Goal: Information Seeking & Learning: Learn about a topic

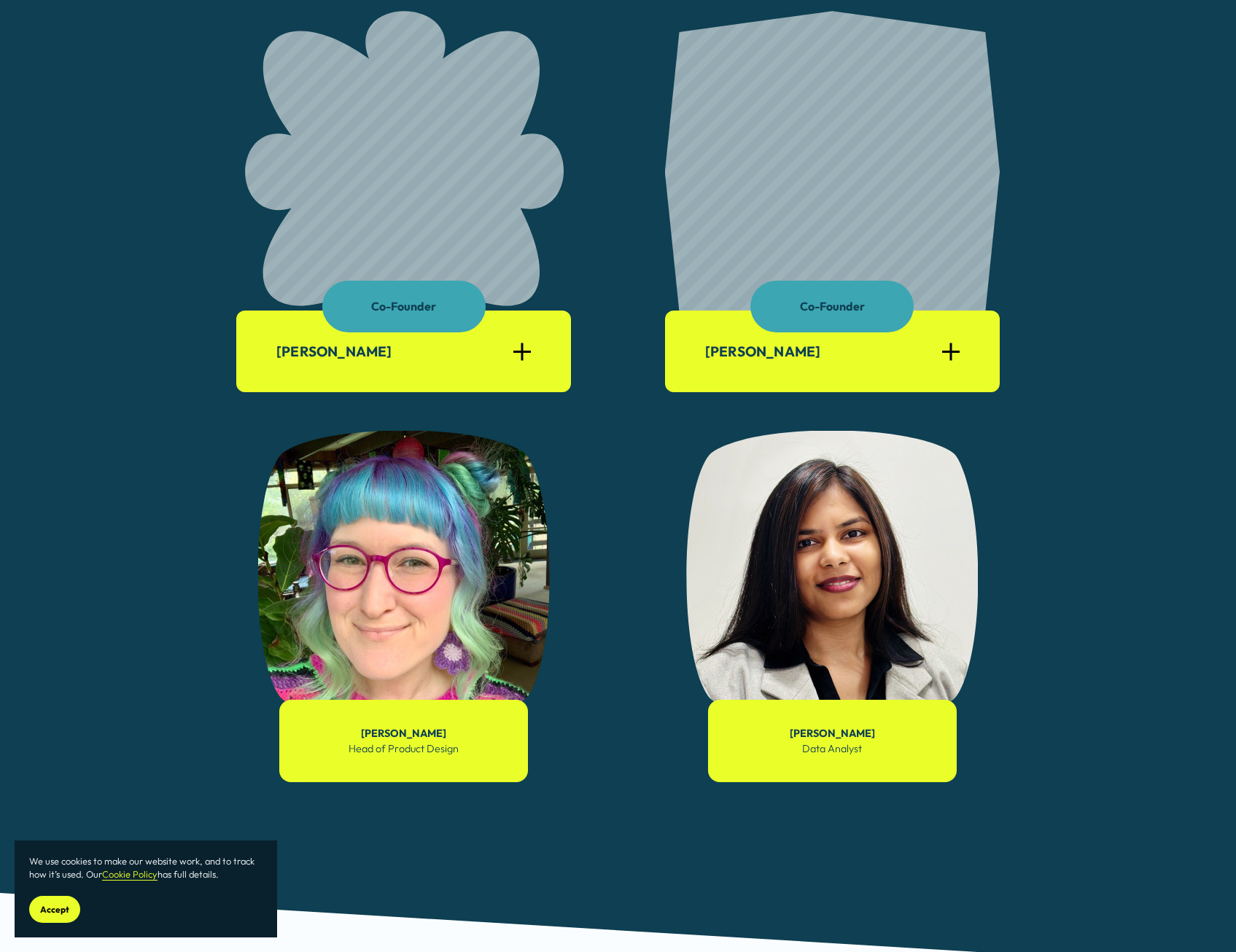
scroll to position [948, 0]
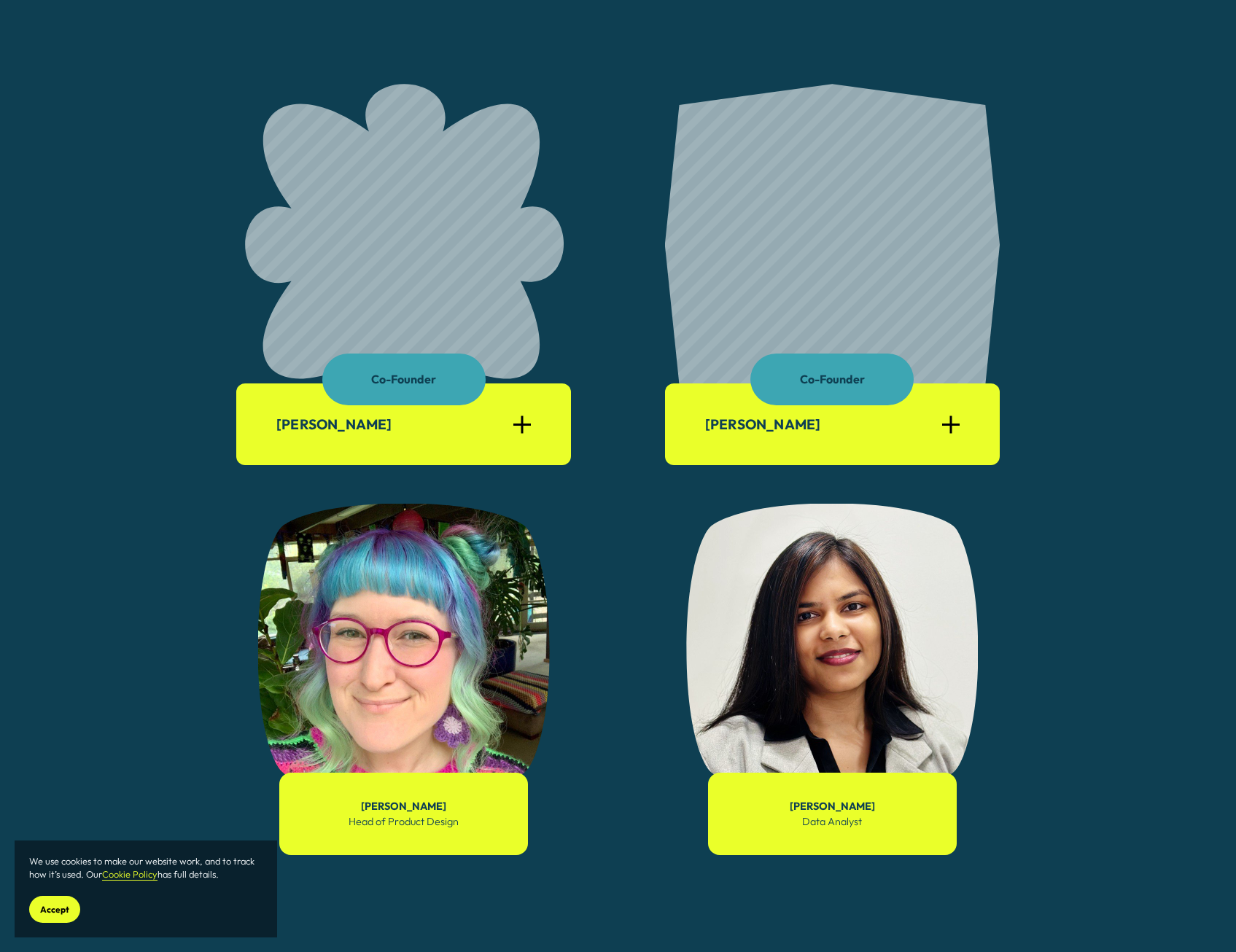
click at [736, 430] on div "[PERSON_NAME]" at bounding box center [832, 423] width 335 height 82
click at [736, 430] on div at bounding box center [950, 424] width 2 height 18
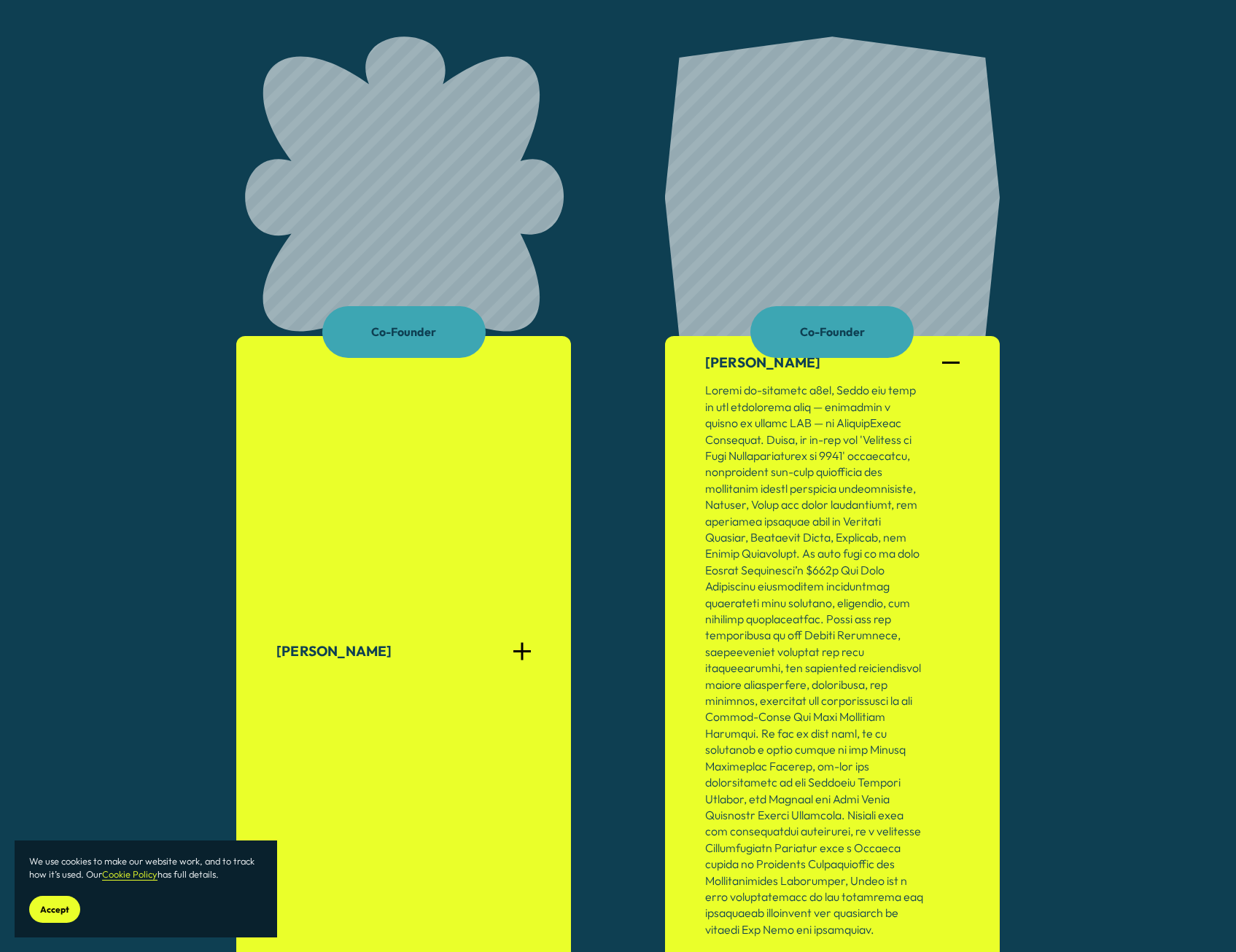
scroll to position [1021, 0]
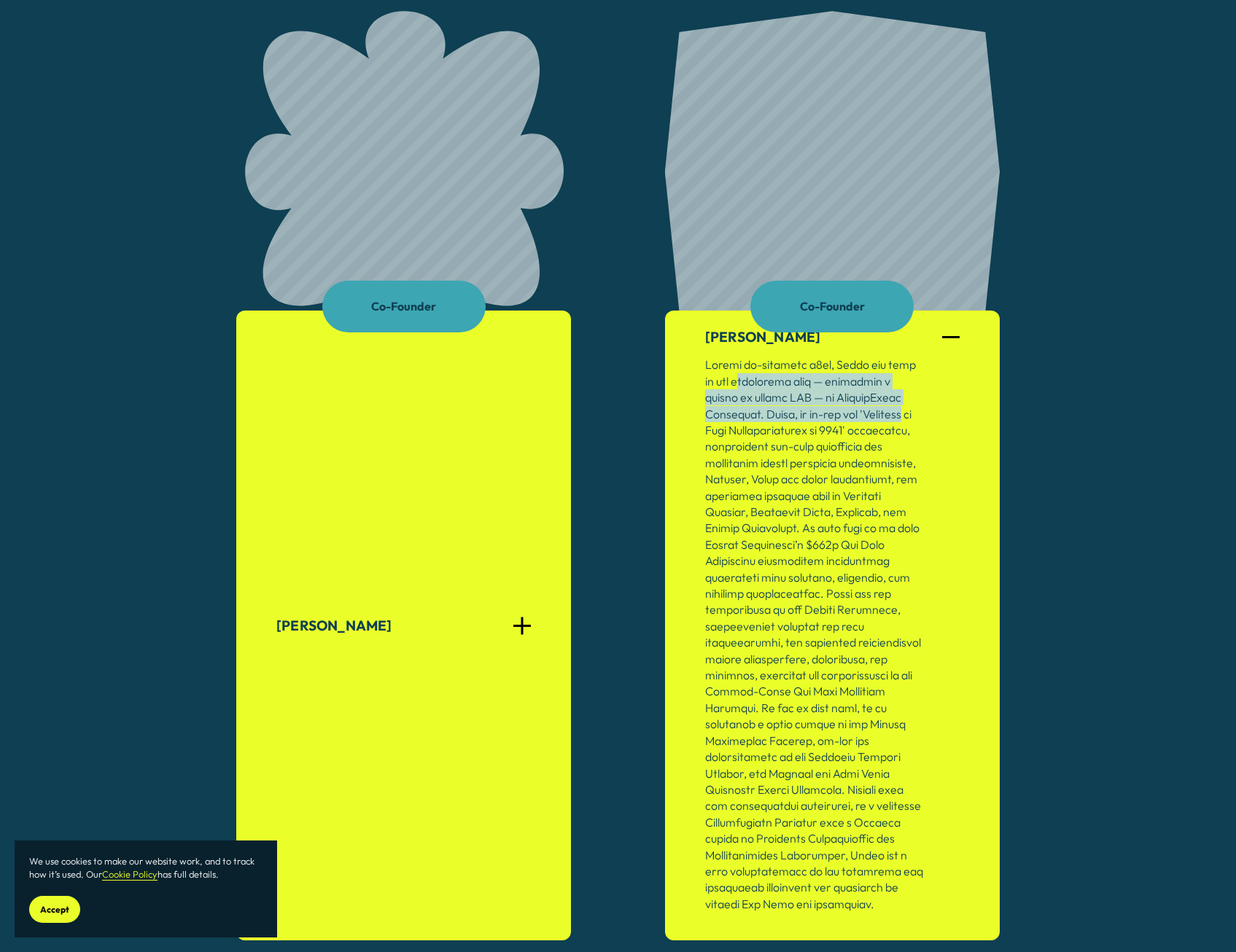
drag, startPoint x: 739, startPoint y: 386, endPoint x: 915, endPoint y: 417, distance: 178.7
click at [736, 417] on p at bounding box center [813, 634] width 219 height 555
drag, startPoint x: 915, startPoint y: 417, endPoint x: 849, endPoint y: 417, distance: 66.0
click at [736, 417] on p at bounding box center [813, 634] width 219 height 555
drag, startPoint x: 769, startPoint y: 415, endPoint x: 893, endPoint y: 436, distance: 125.8
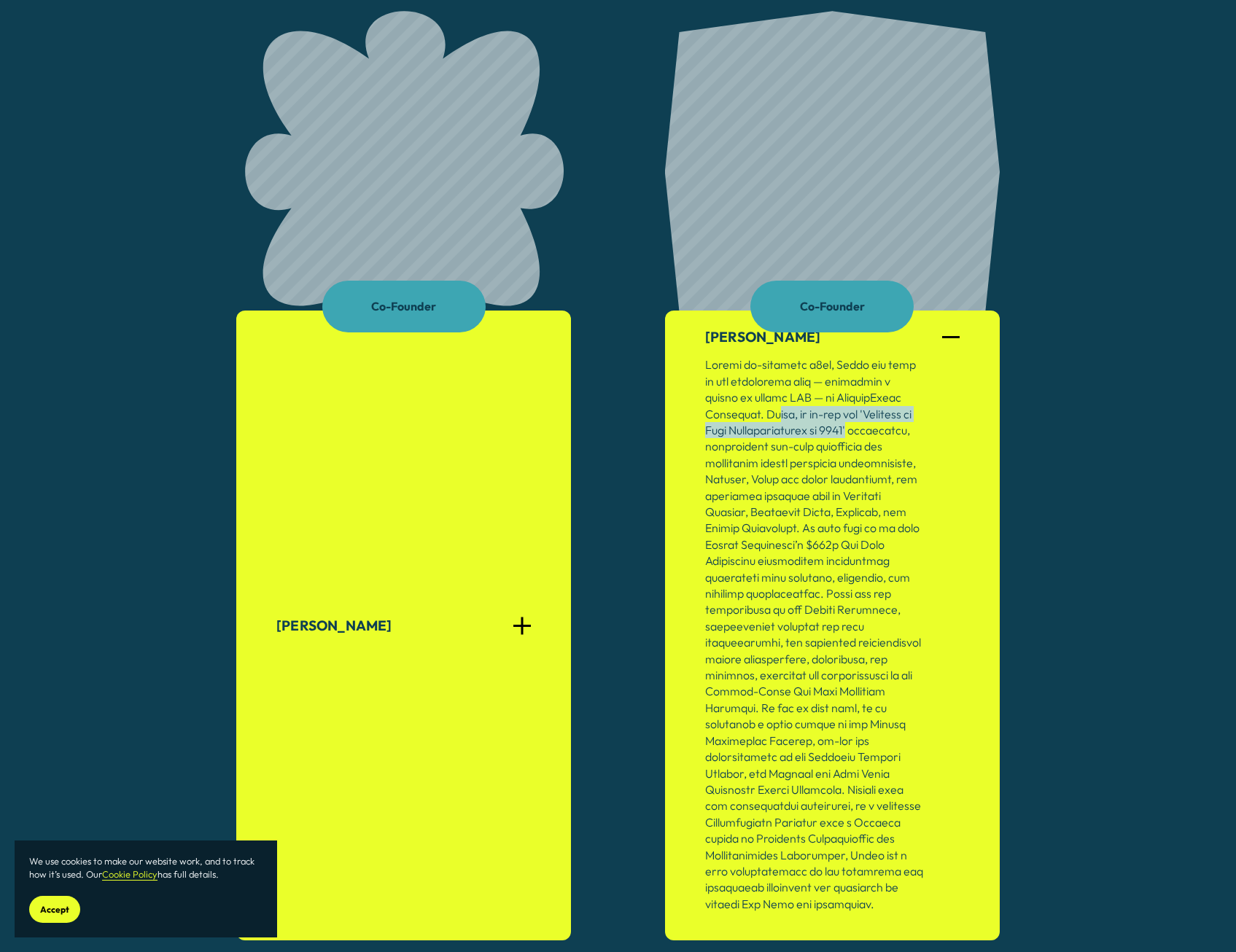
click at [736, 436] on p at bounding box center [813, 634] width 219 height 555
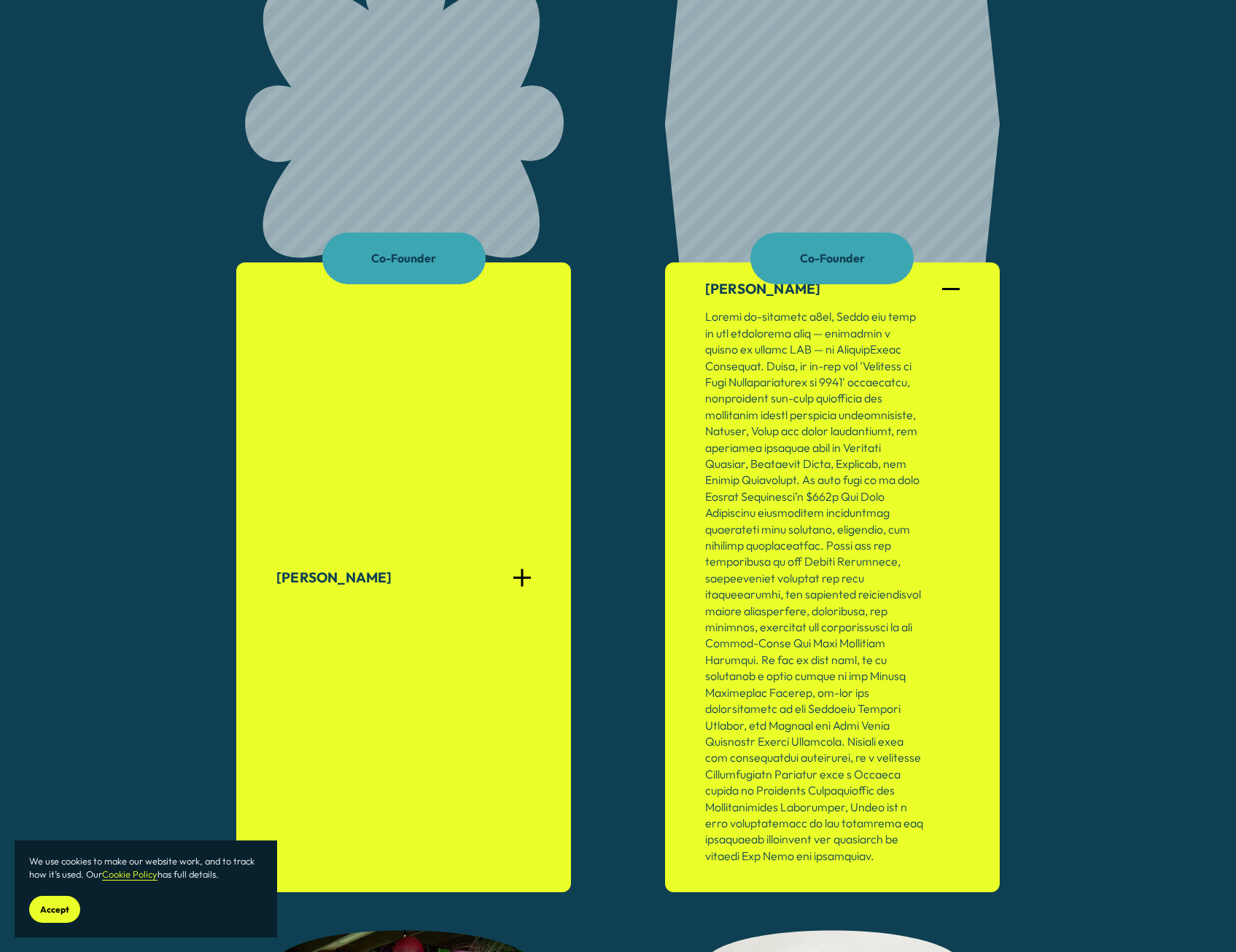
scroll to position [1093, 0]
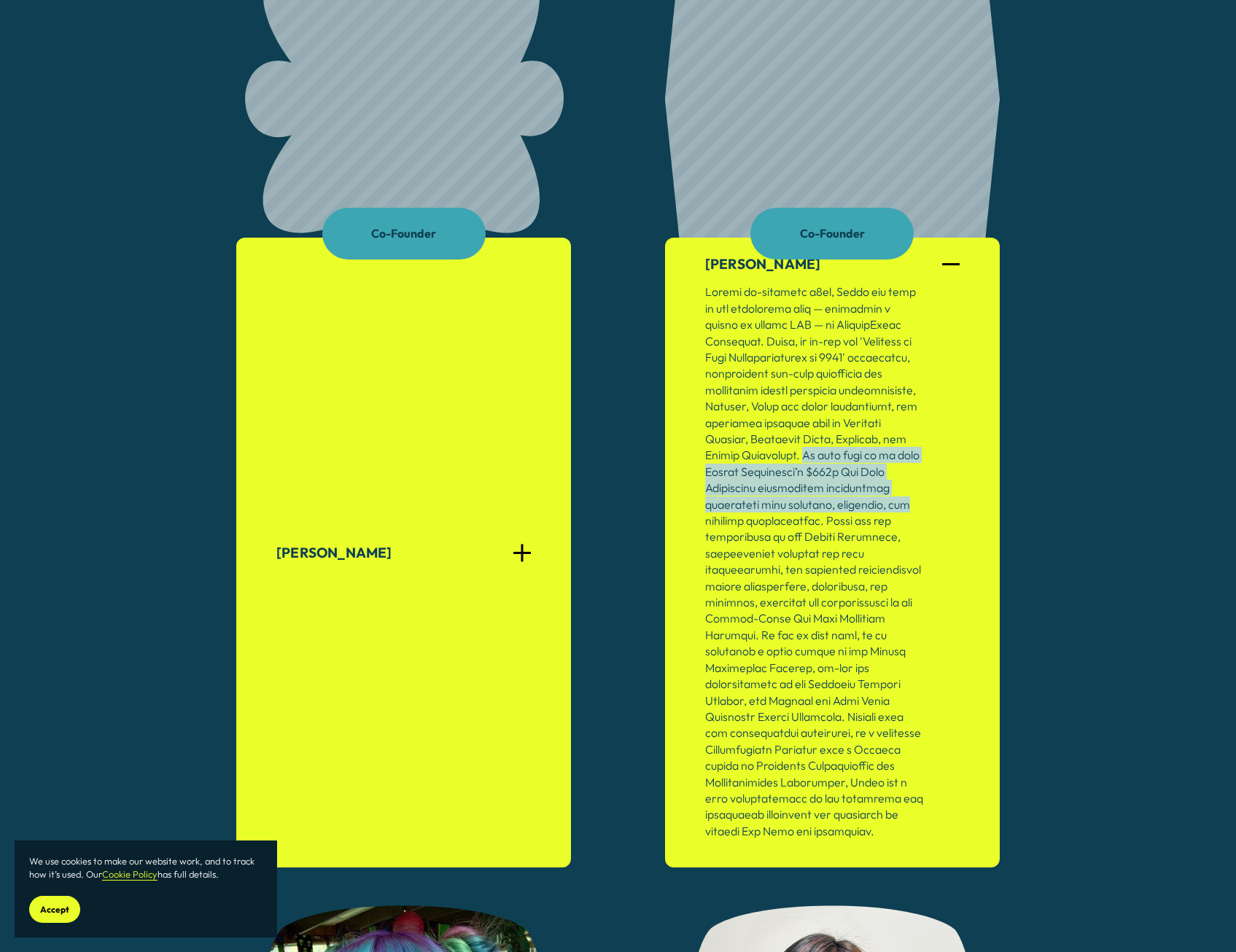
drag, startPoint x: 880, startPoint y: 458, endPoint x: 917, endPoint y: 499, distance: 55.2
click at [736, 465] on p at bounding box center [813, 561] width 219 height 555
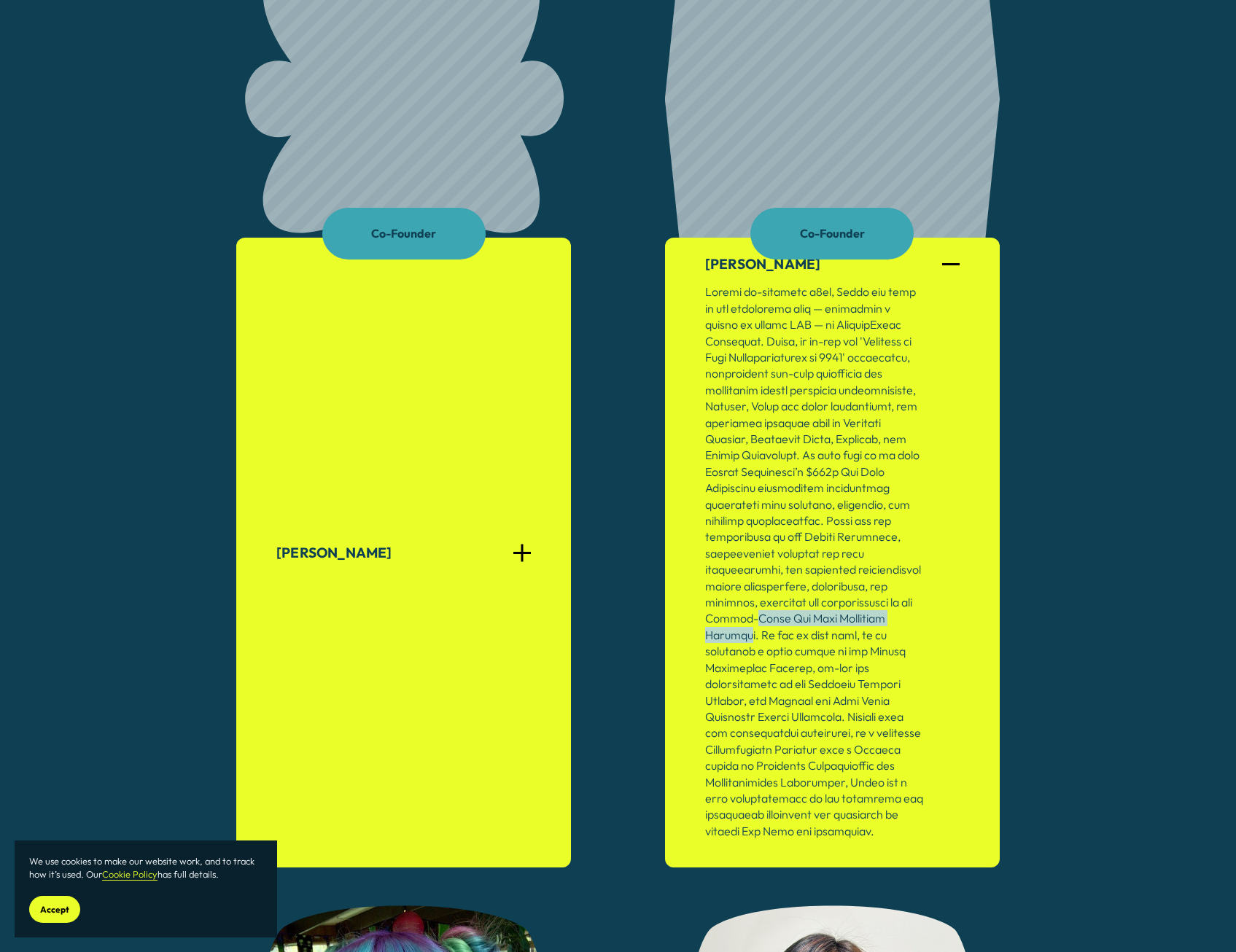
drag, startPoint x: 749, startPoint y: 622, endPoint x: 911, endPoint y: 627, distance: 162.1
click at [736, 465] on p at bounding box center [813, 561] width 219 height 555
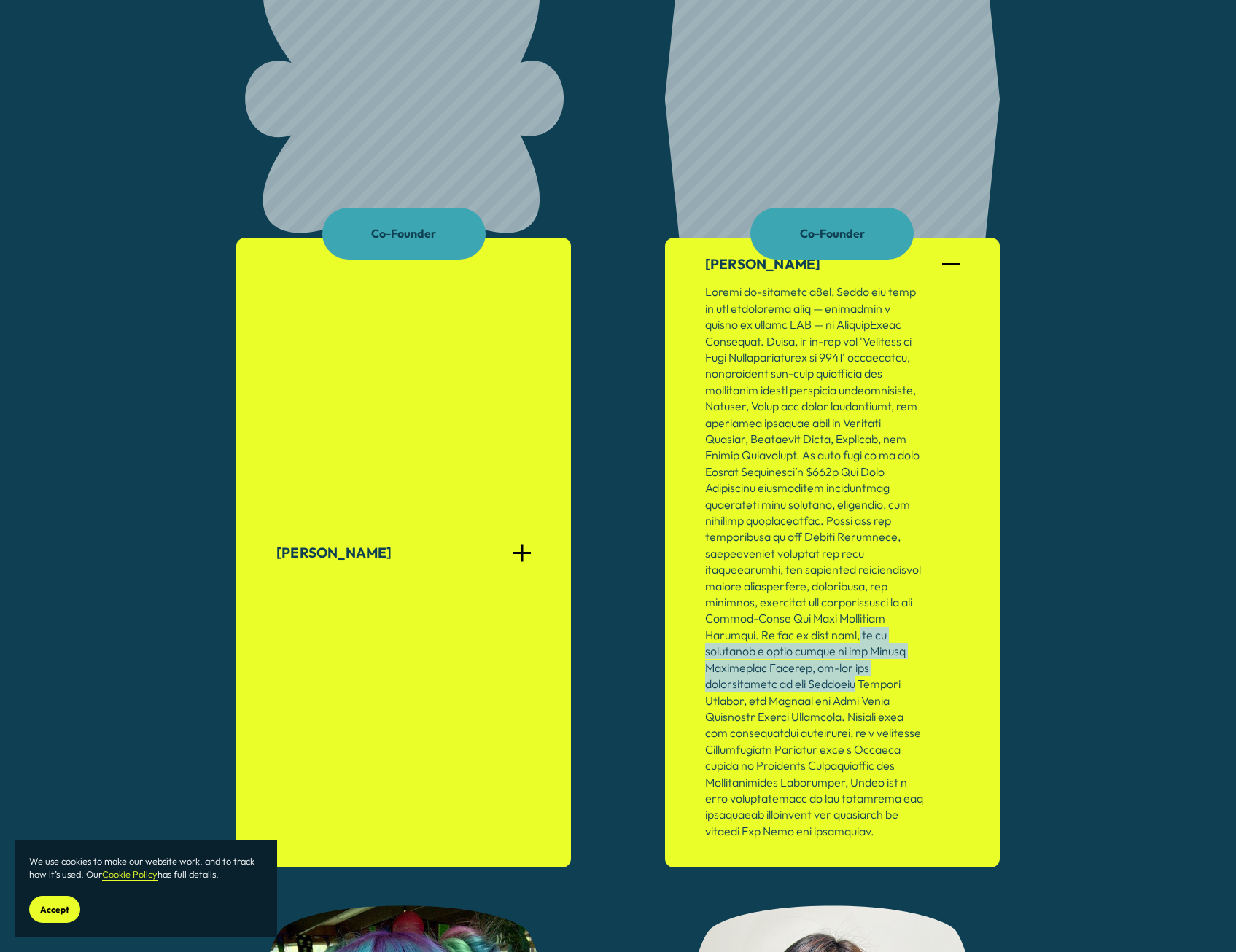
drag, startPoint x: 810, startPoint y: 638, endPoint x: 914, endPoint y: 666, distance: 107.7
click at [736, 465] on p at bounding box center [813, 561] width 219 height 555
drag, startPoint x: 914, startPoint y: 666, endPoint x: 884, endPoint y: 667, distance: 30.0
click at [736, 465] on p at bounding box center [813, 561] width 219 height 555
click at [510, 465] on span "[PERSON_NAME]" at bounding box center [394, 552] width 237 height 18
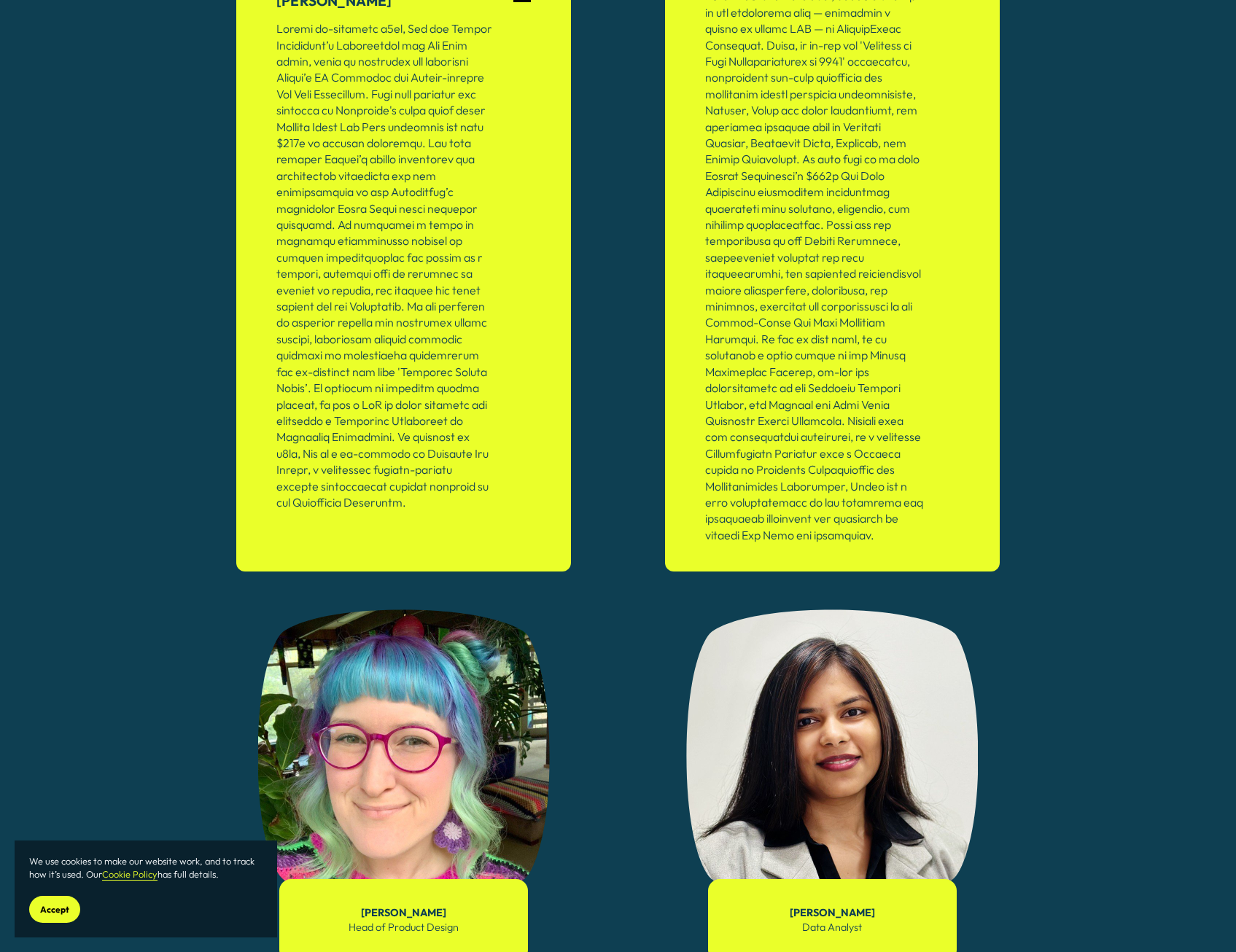
scroll to position [1385, 0]
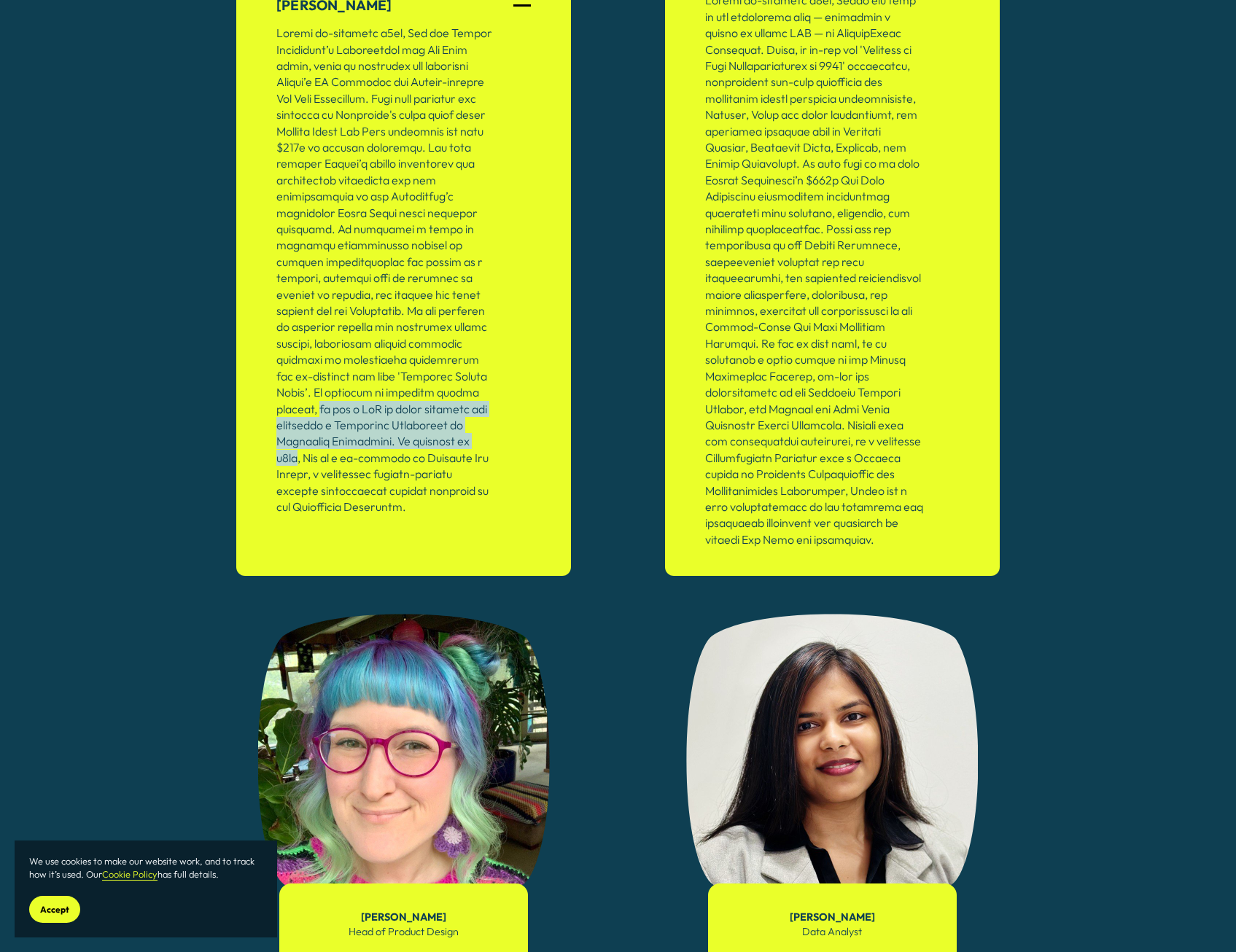
drag, startPoint x: 324, startPoint y: 411, endPoint x: 481, endPoint y: 441, distance: 159.8
click at [481, 441] on p at bounding box center [385, 270] width 219 height 490
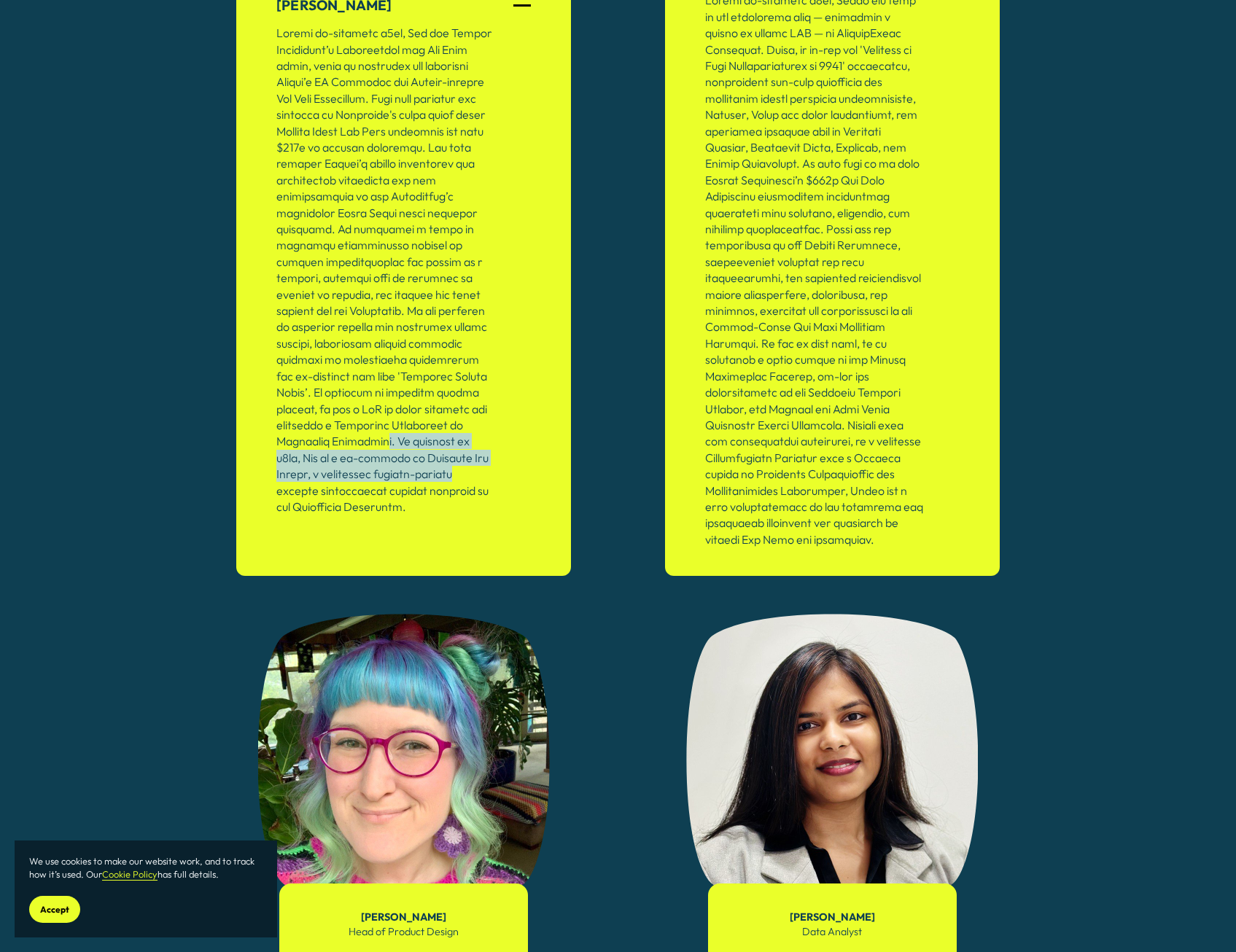
drag, startPoint x: 479, startPoint y: 450, endPoint x: 478, endPoint y: 473, distance: 23.0
click at [478, 465] on p at bounding box center [385, 270] width 219 height 490
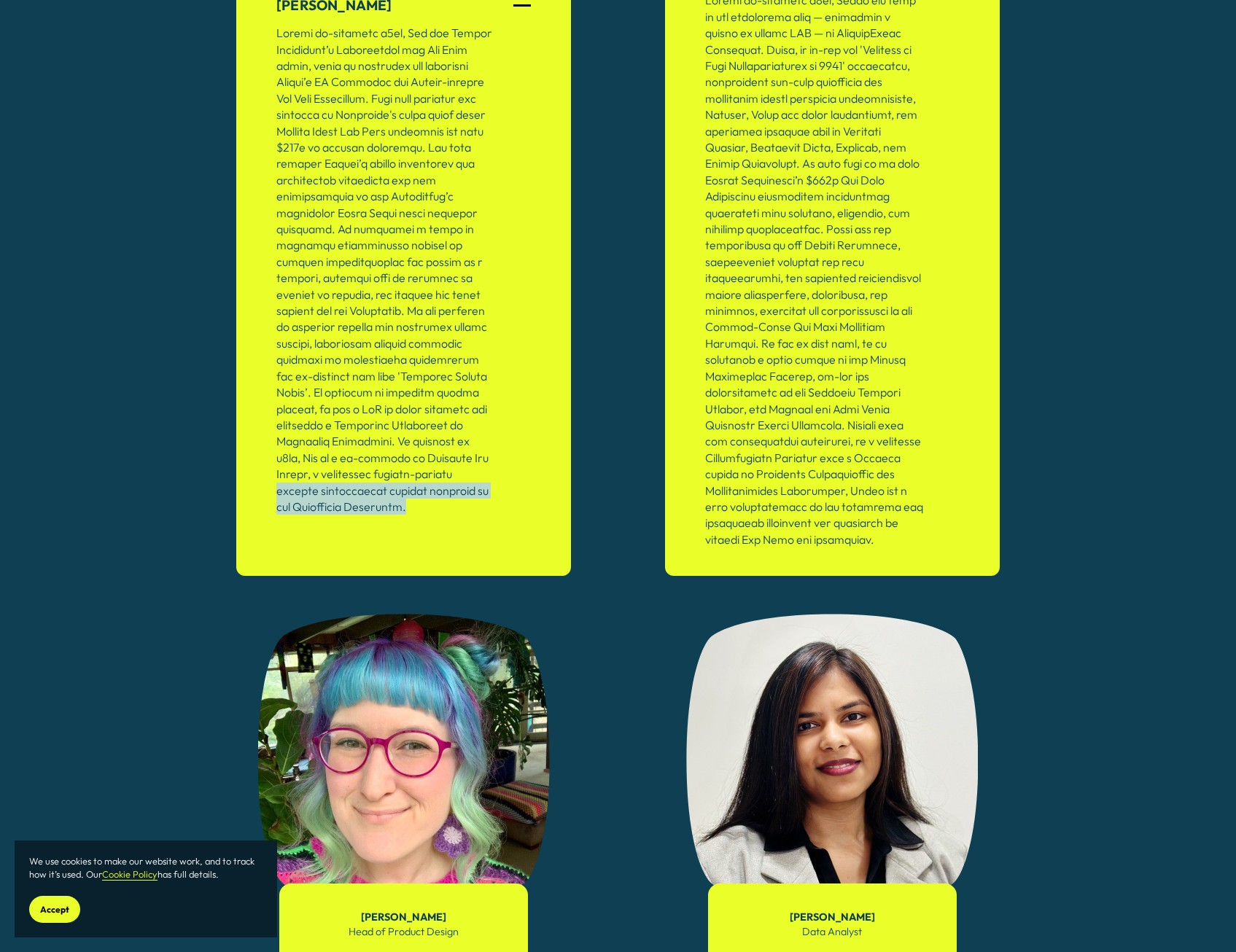
drag, startPoint x: 448, startPoint y: 471, endPoint x: 426, endPoint y: 518, distance: 51.9
click at [426, 465] on div at bounding box center [385, 280] width 219 height 512
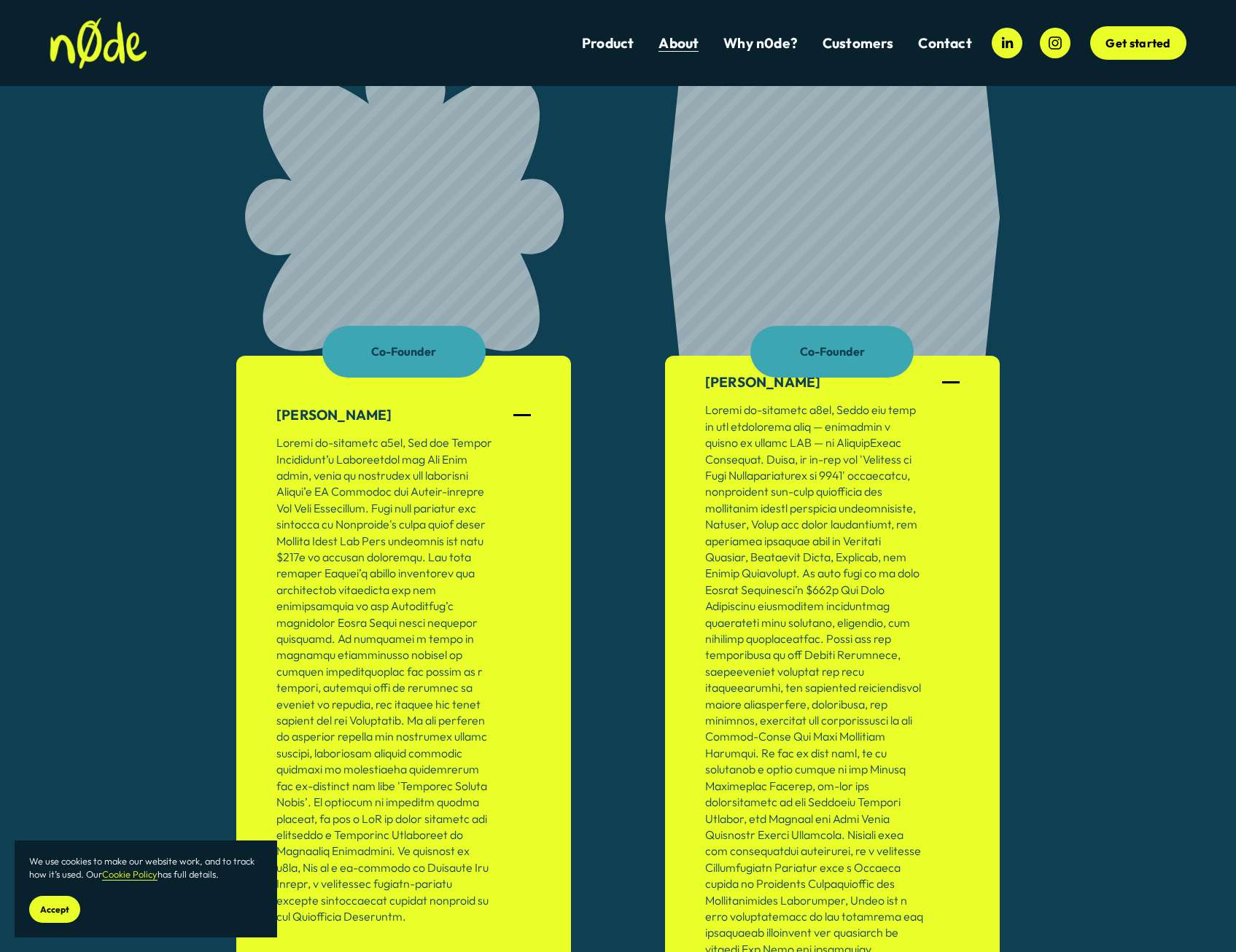
scroll to position [948, 0]
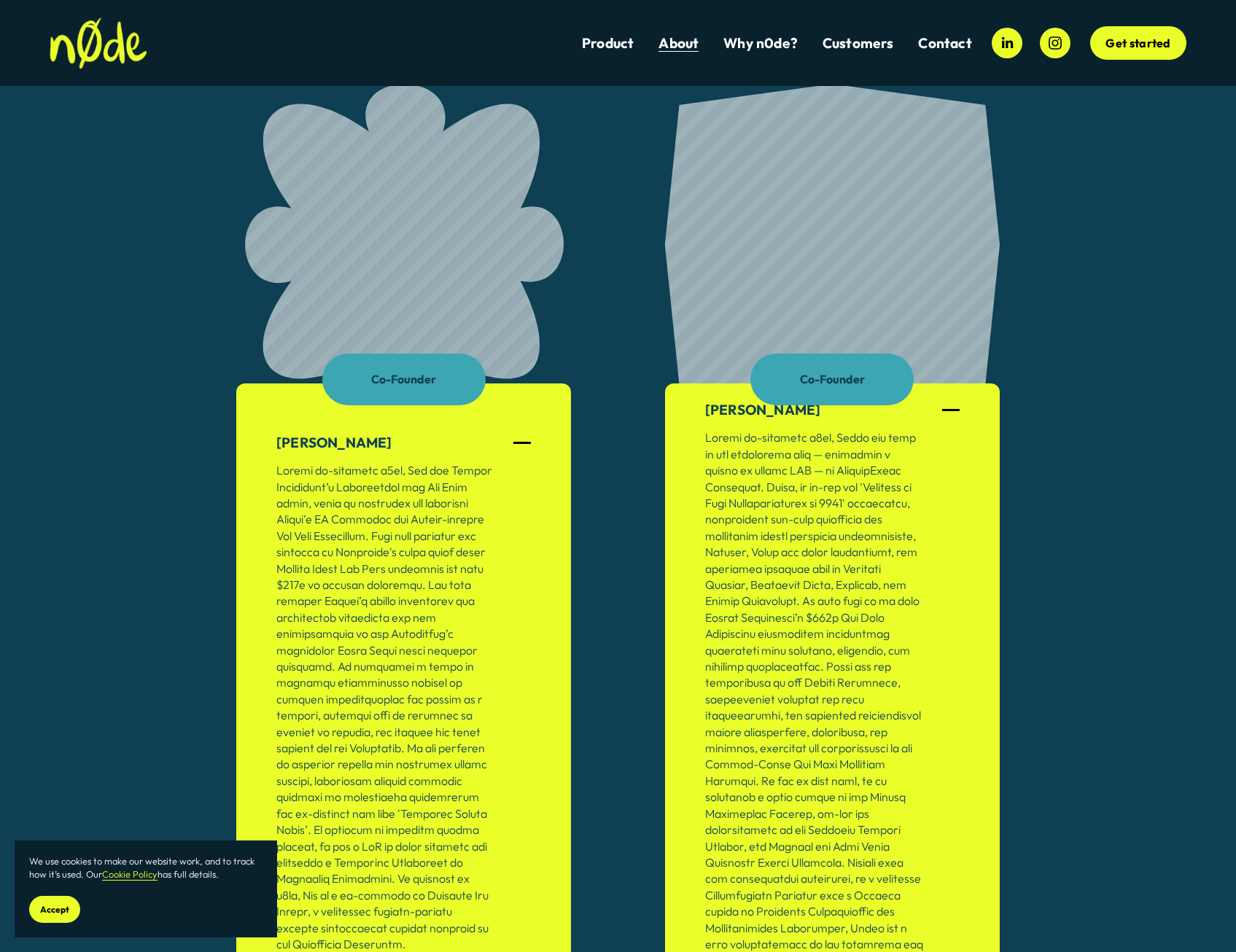
click at [736, 47] on link "Why n0de?" at bounding box center [760, 43] width 75 height 19
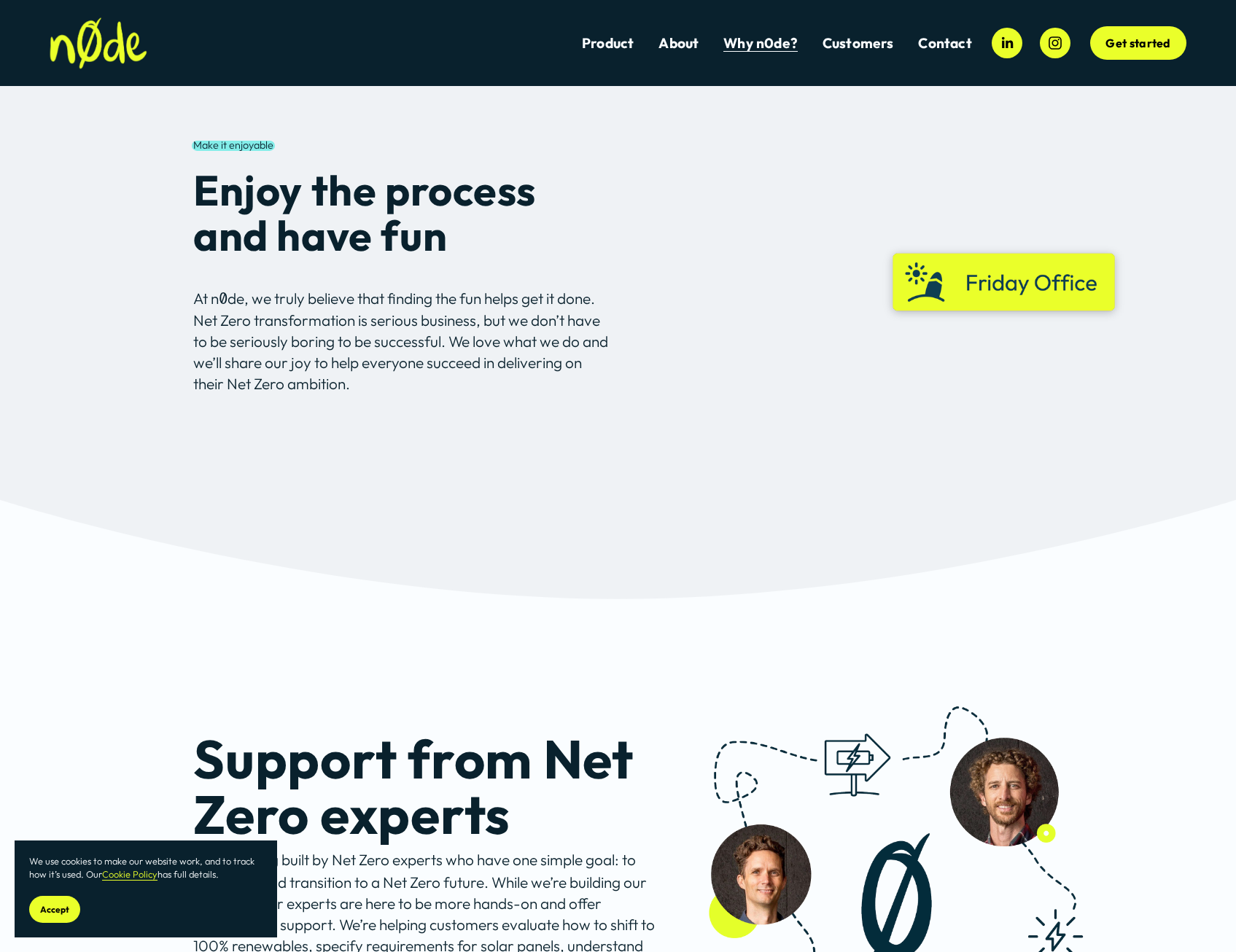
scroll to position [2040, 0]
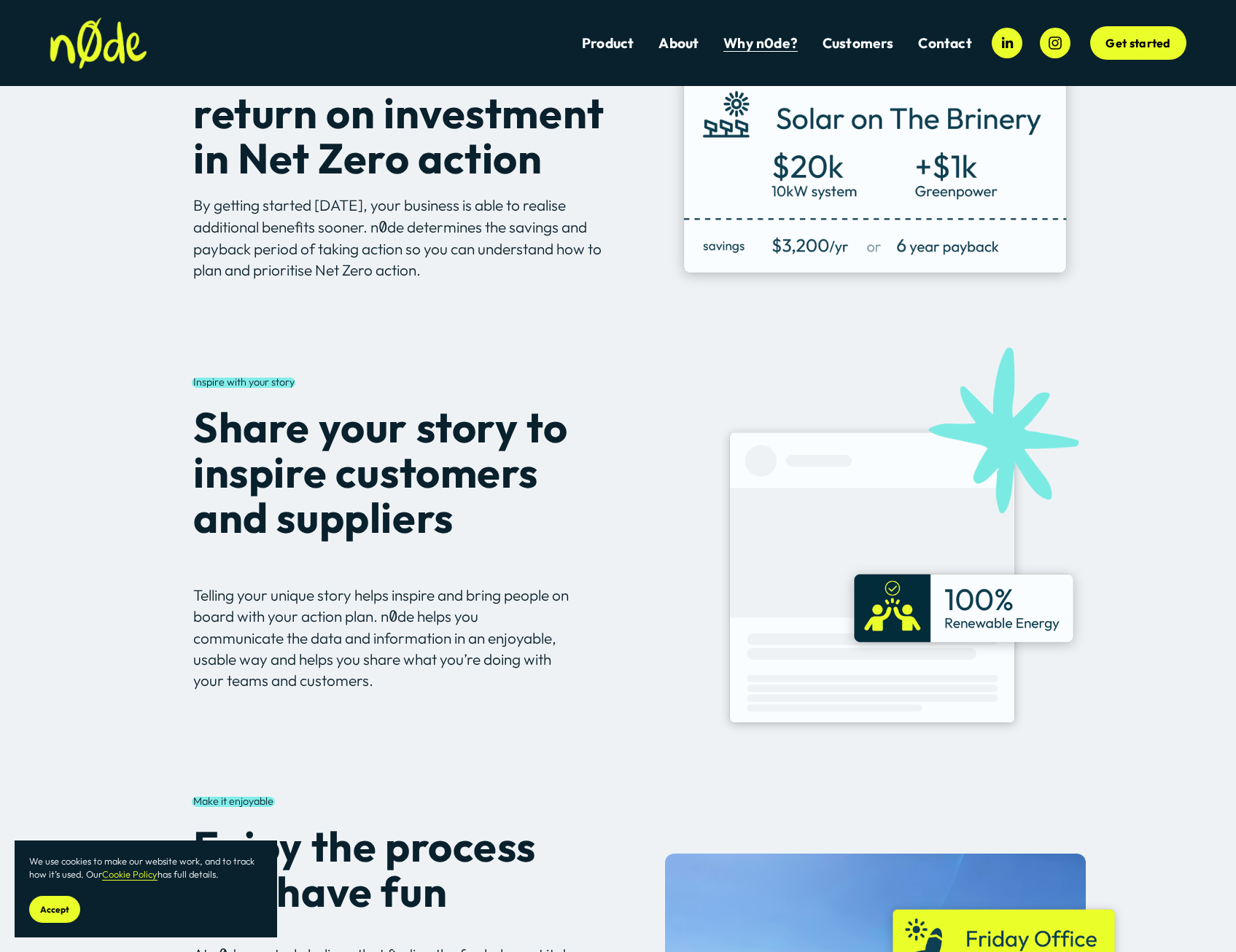
click at [606, 41] on link "Product" at bounding box center [607, 43] width 52 height 19
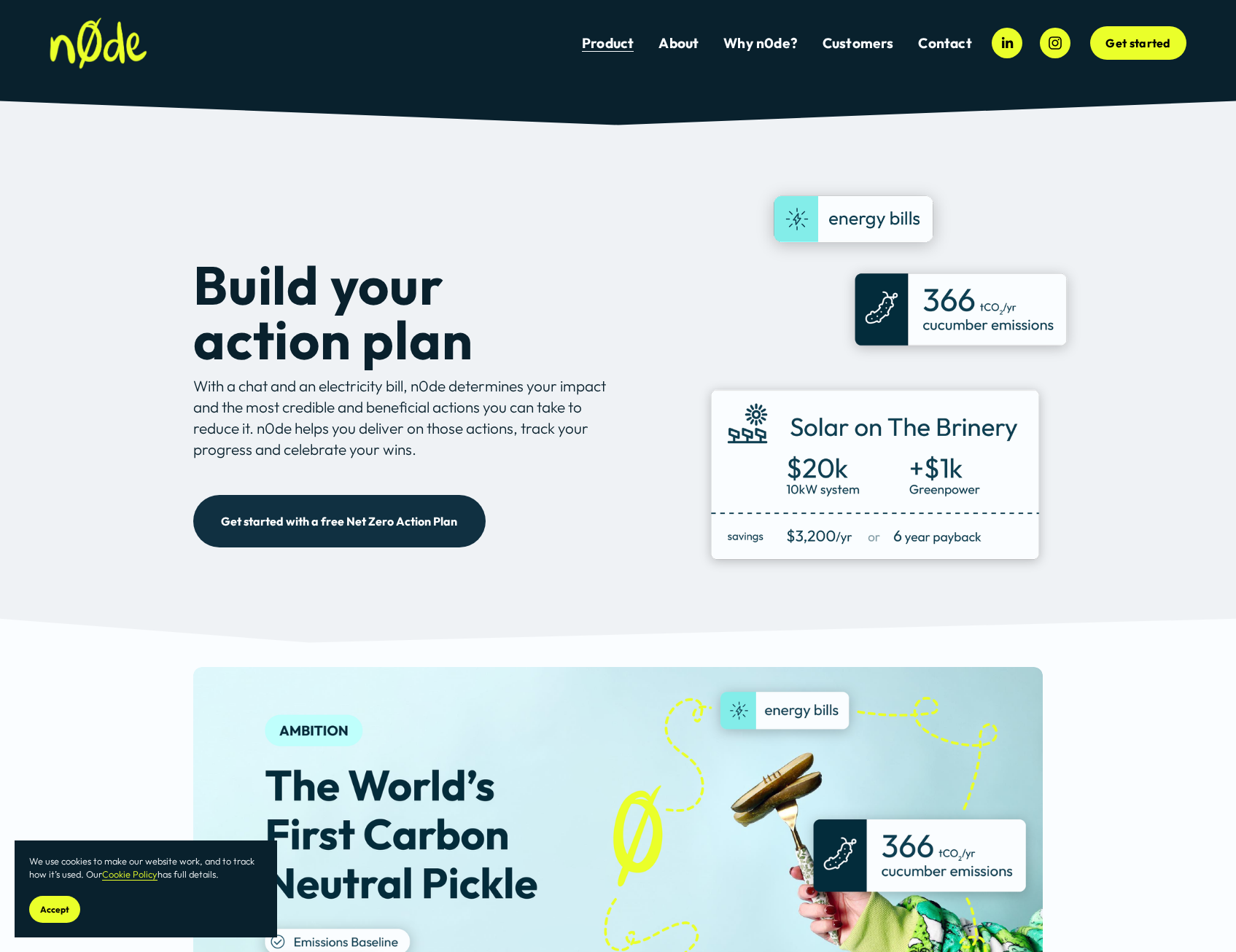
scroll to position [292, 0]
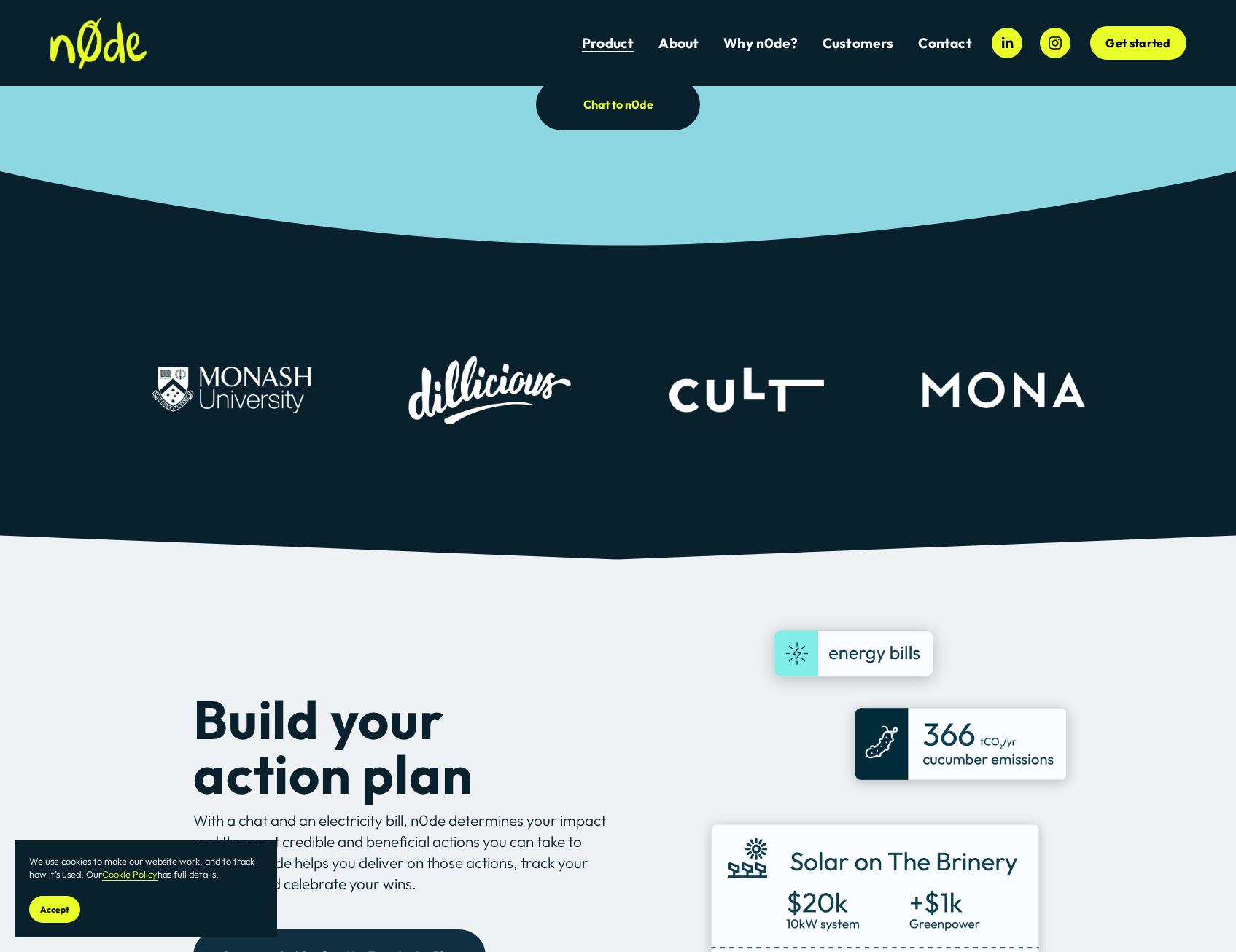
drag, startPoint x: 762, startPoint y: 38, endPoint x: 769, endPoint y: 34, distance: 8.1
click at [762, 38] on link "Why n0de?" at bounding box center [760, 43] width 75 height 19
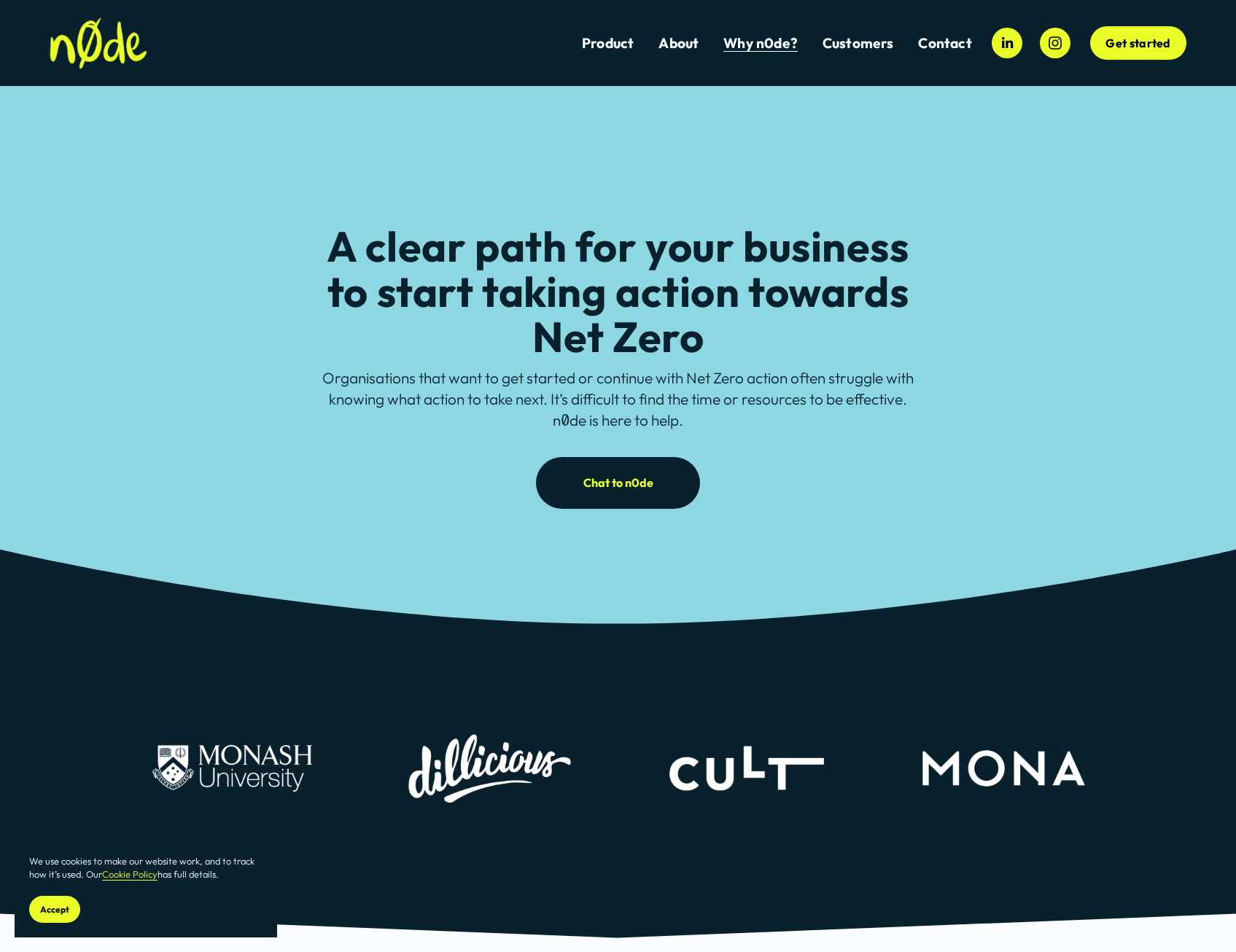
click at [684, 40] on link "About" at bounding box center [678, 43] width 40 height 19
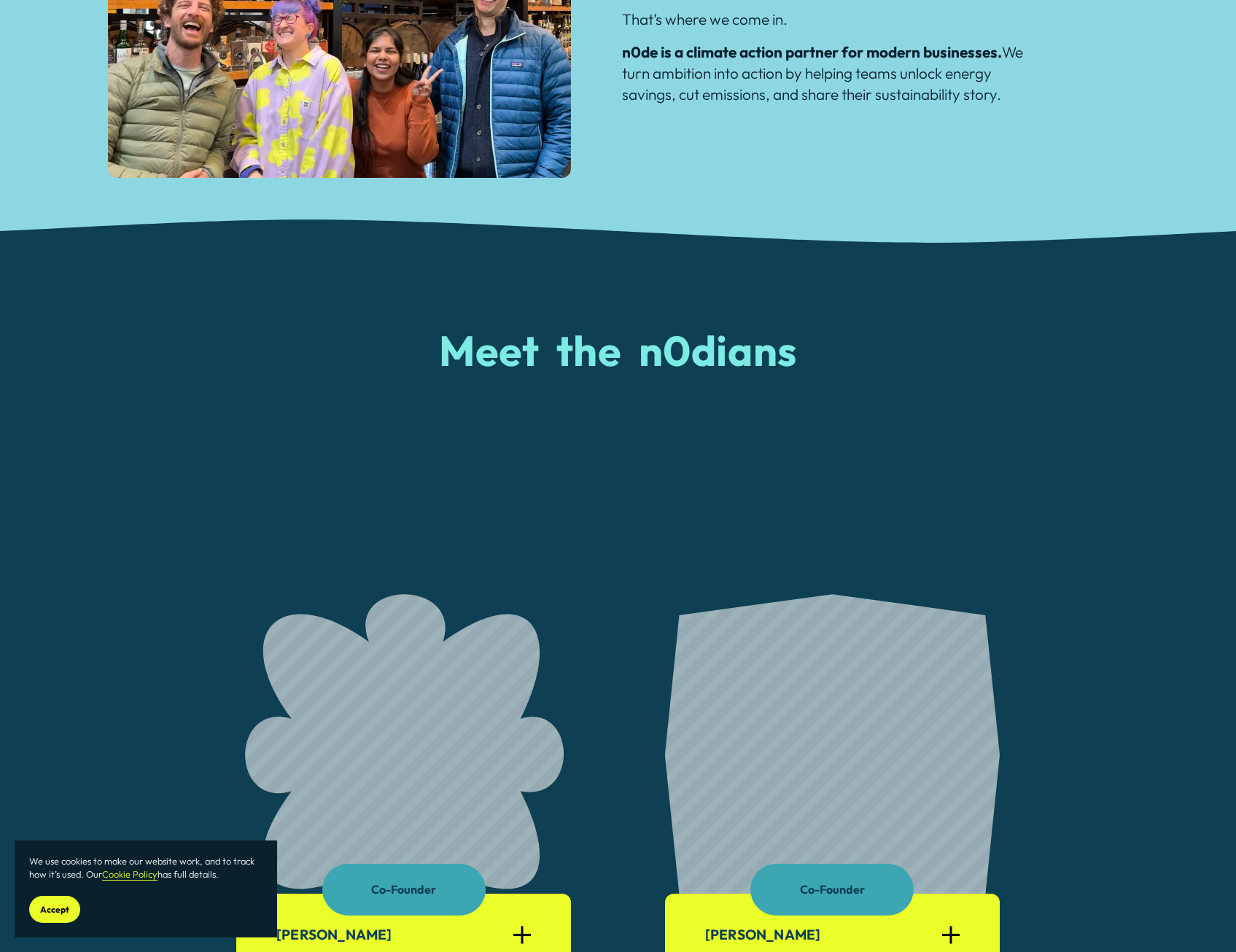
scroll to position [948, 0]
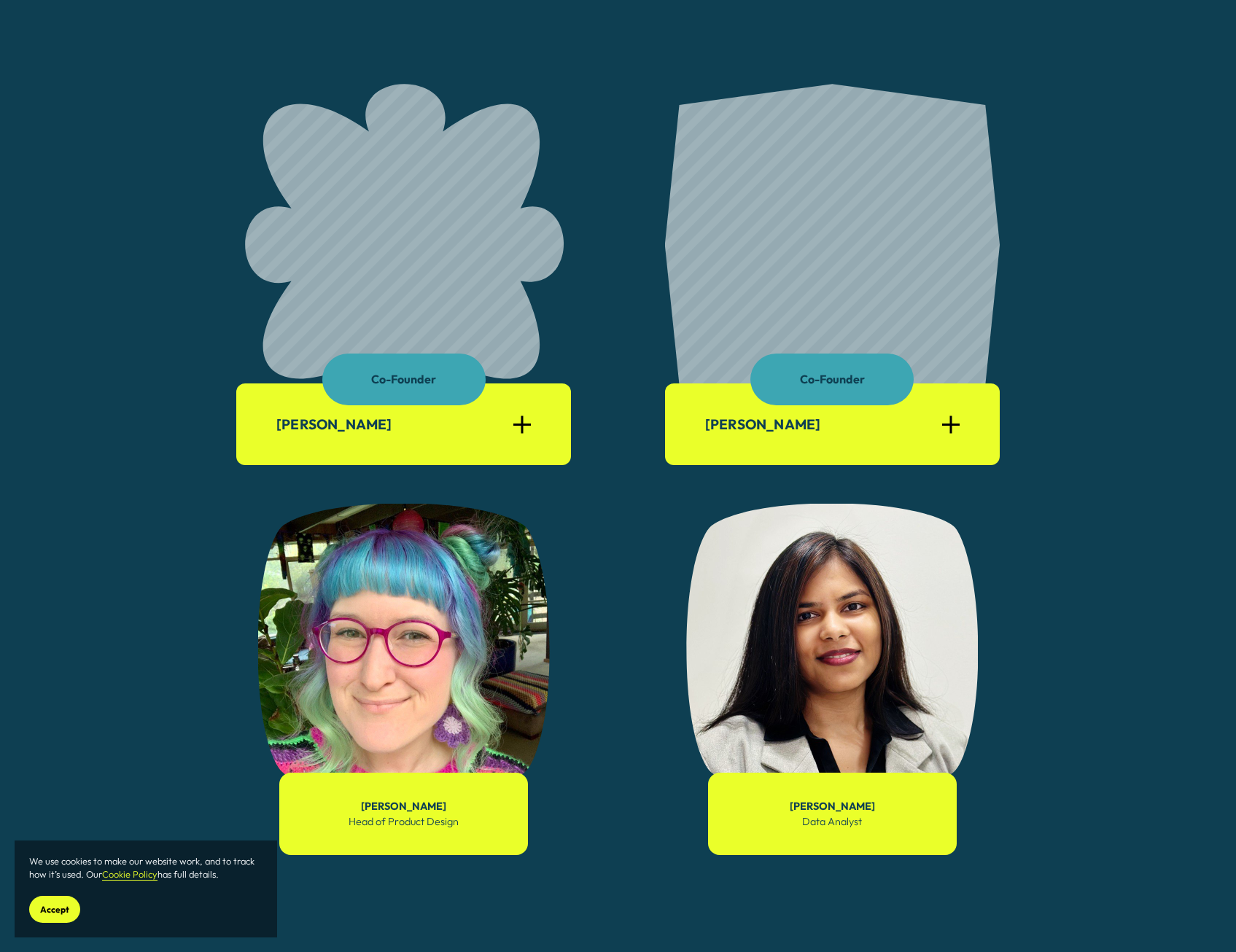
click at [964, 431] on div "[PERSON_NAME]" at bounding box center [832, 423] width 335 height 82
click at [957, 429] on div at bounding box center [950, 424] width 18 height 18
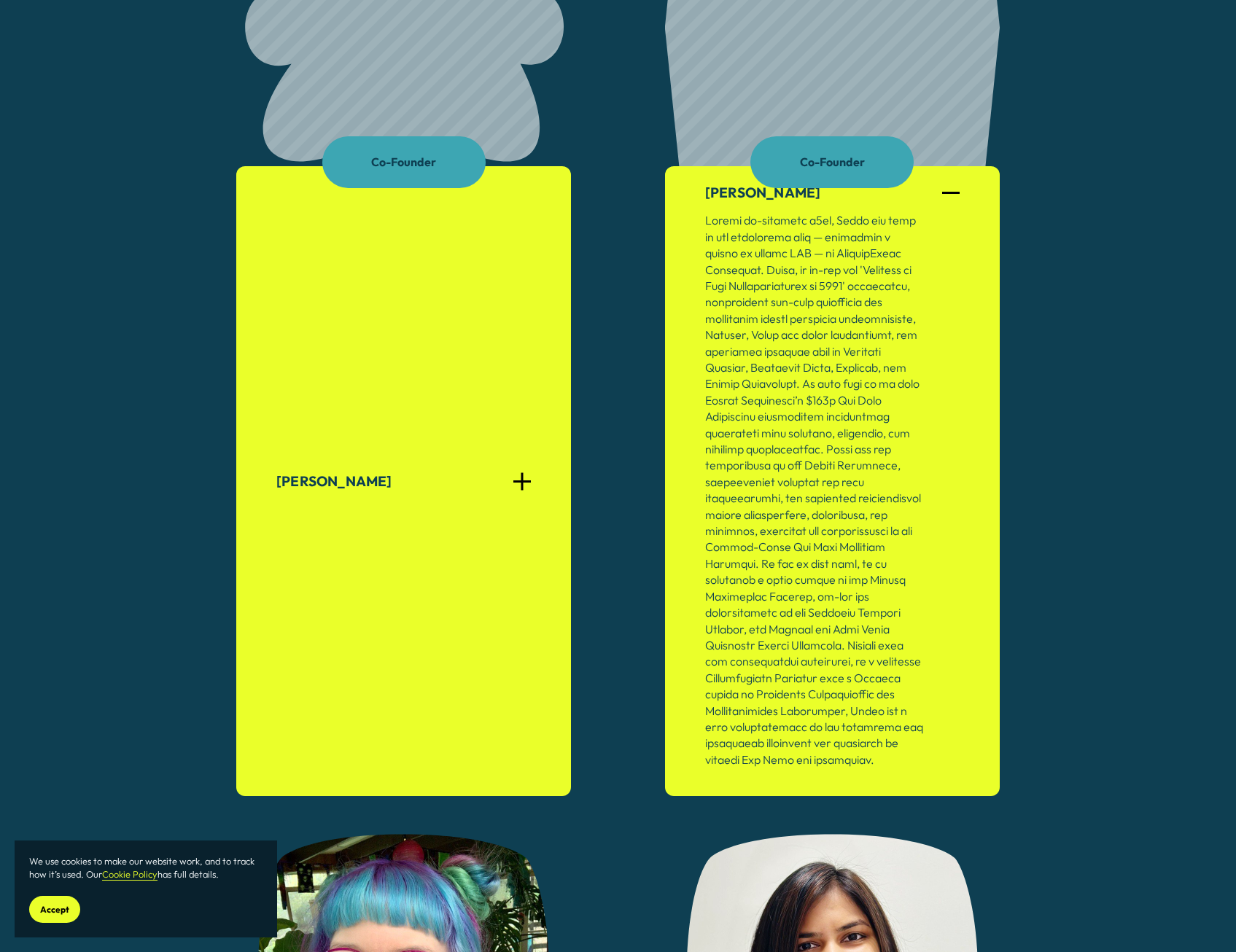
scroll to position [1166, 0]
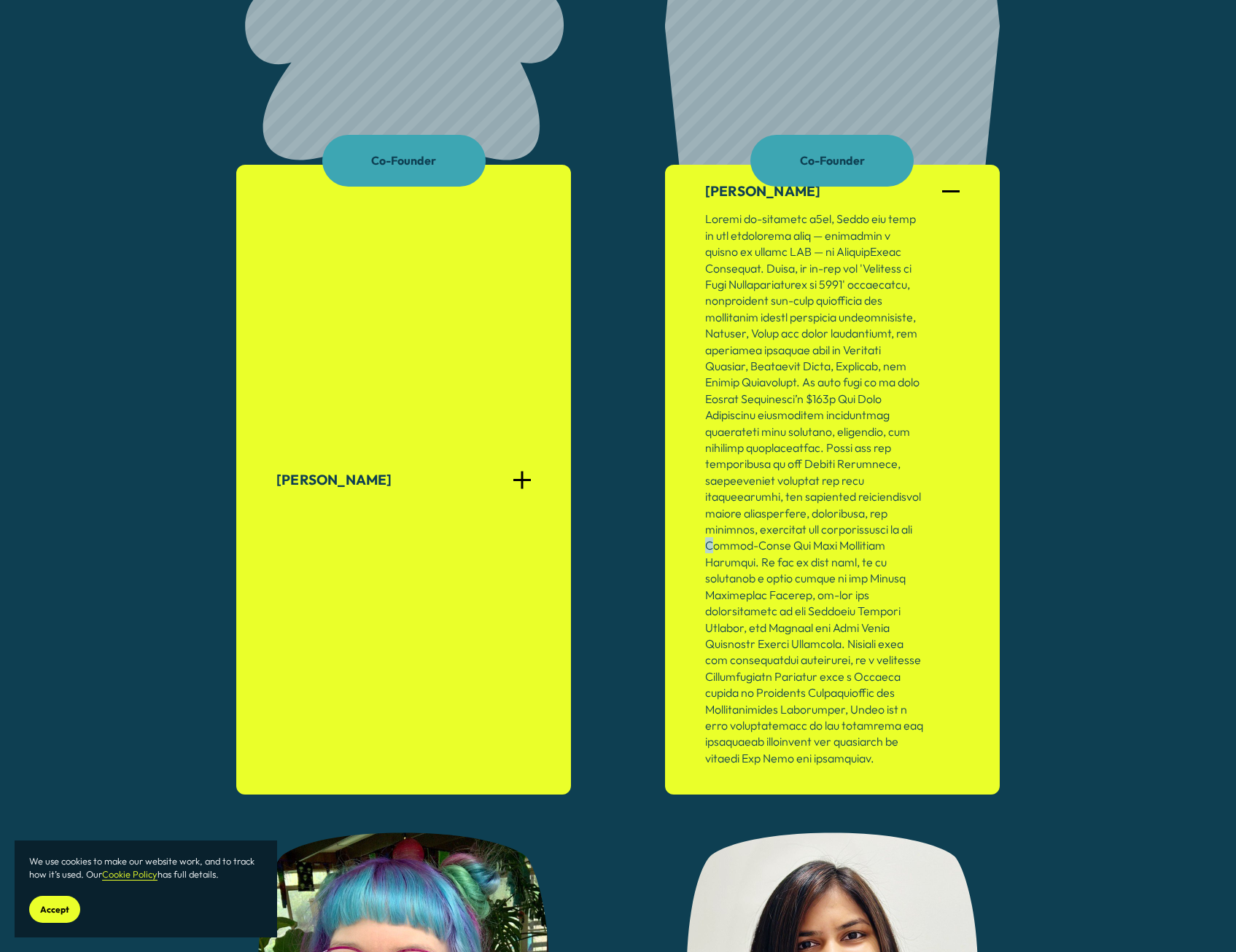
drag, startPoint x: 706, startPoint y: 547, endPoint x: 717, endPoint y: 547, distance: 11.0
click at [717, 547] on p at bounding box center [813, 488] width 219 height 555
